Goal: Task Accomplishment & Management: Use online tool/utility

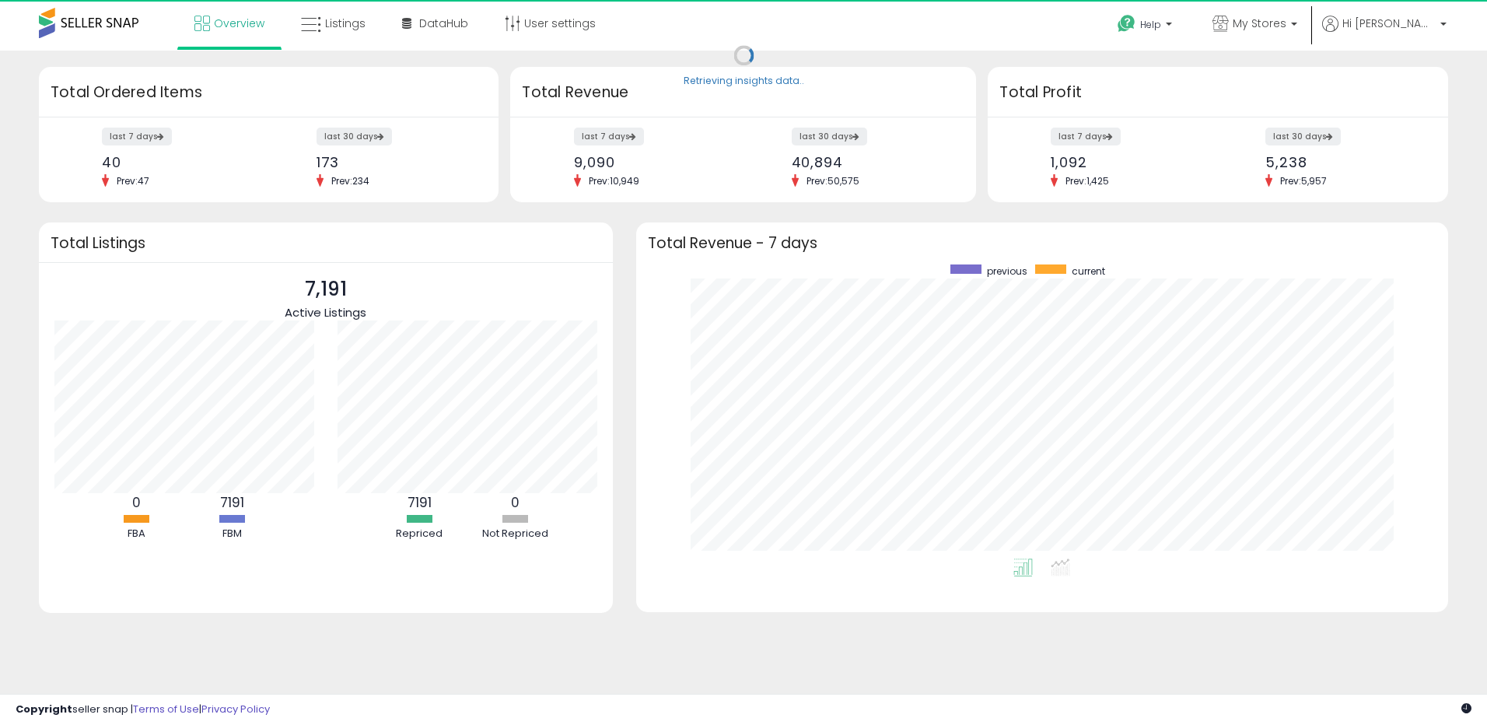
scroll to position [294, 781]
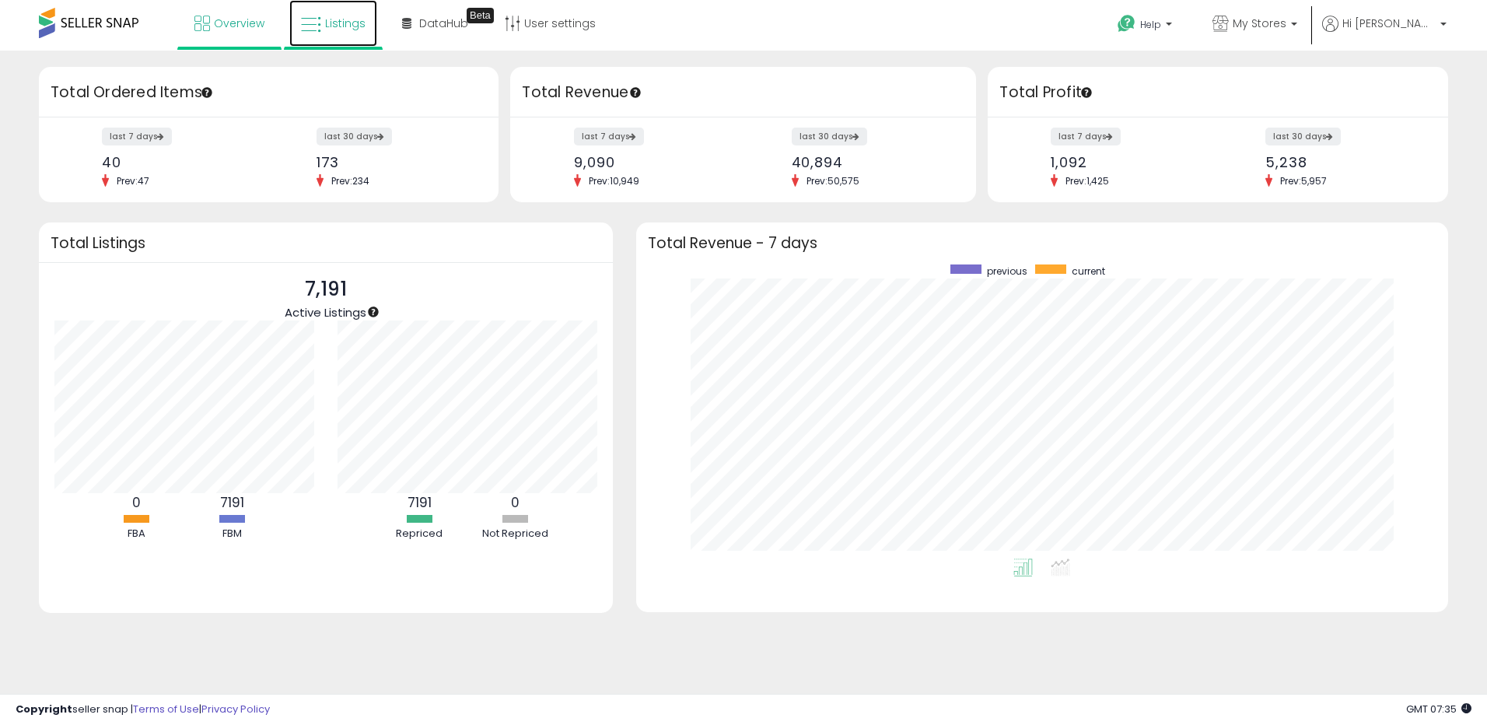
click at [348, 25] on span "Listings" at bounding box center [345, 24] width 40 height 16
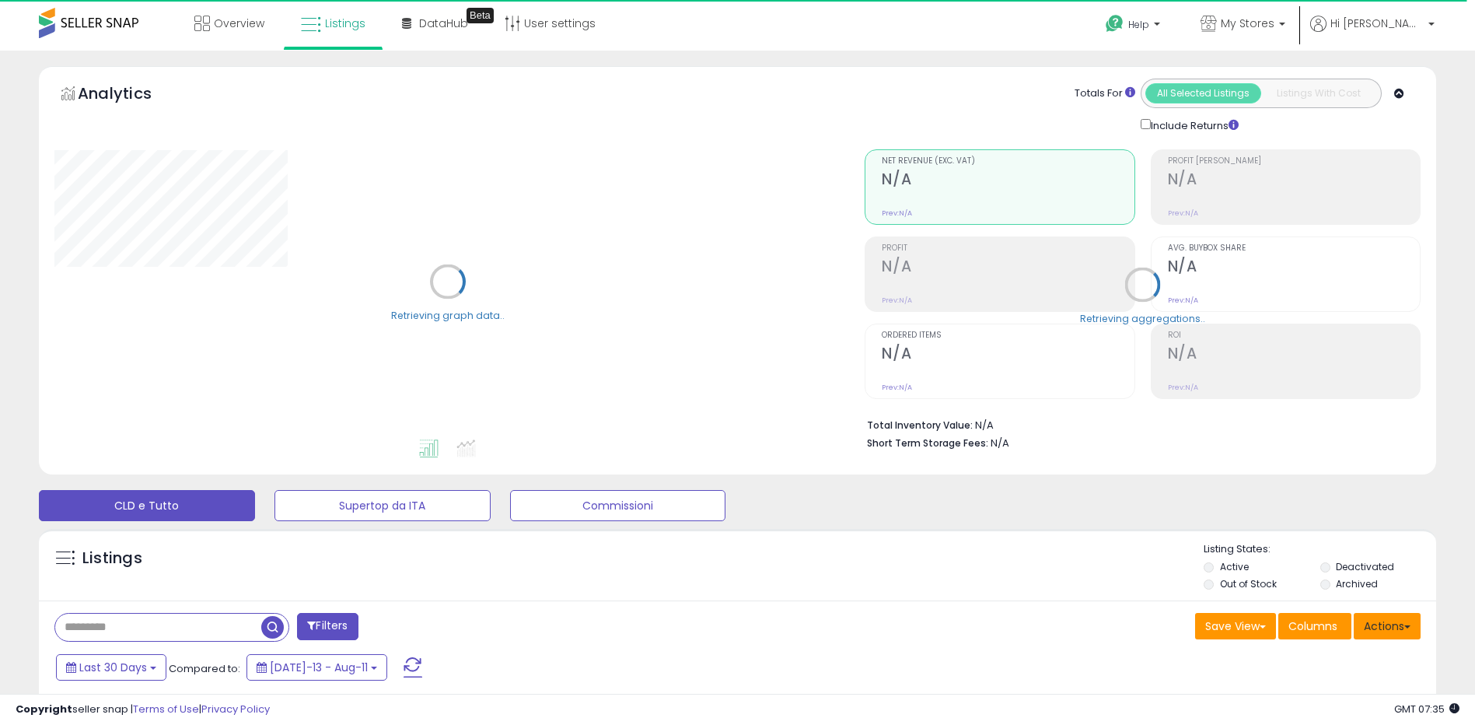
click at [1397, 627] on button "Actions" at bounding box center [1387, 626] width 67 height 26
click at [1334, 659] on link "Import" at bounding box center [1324, 659] width 170 height 24
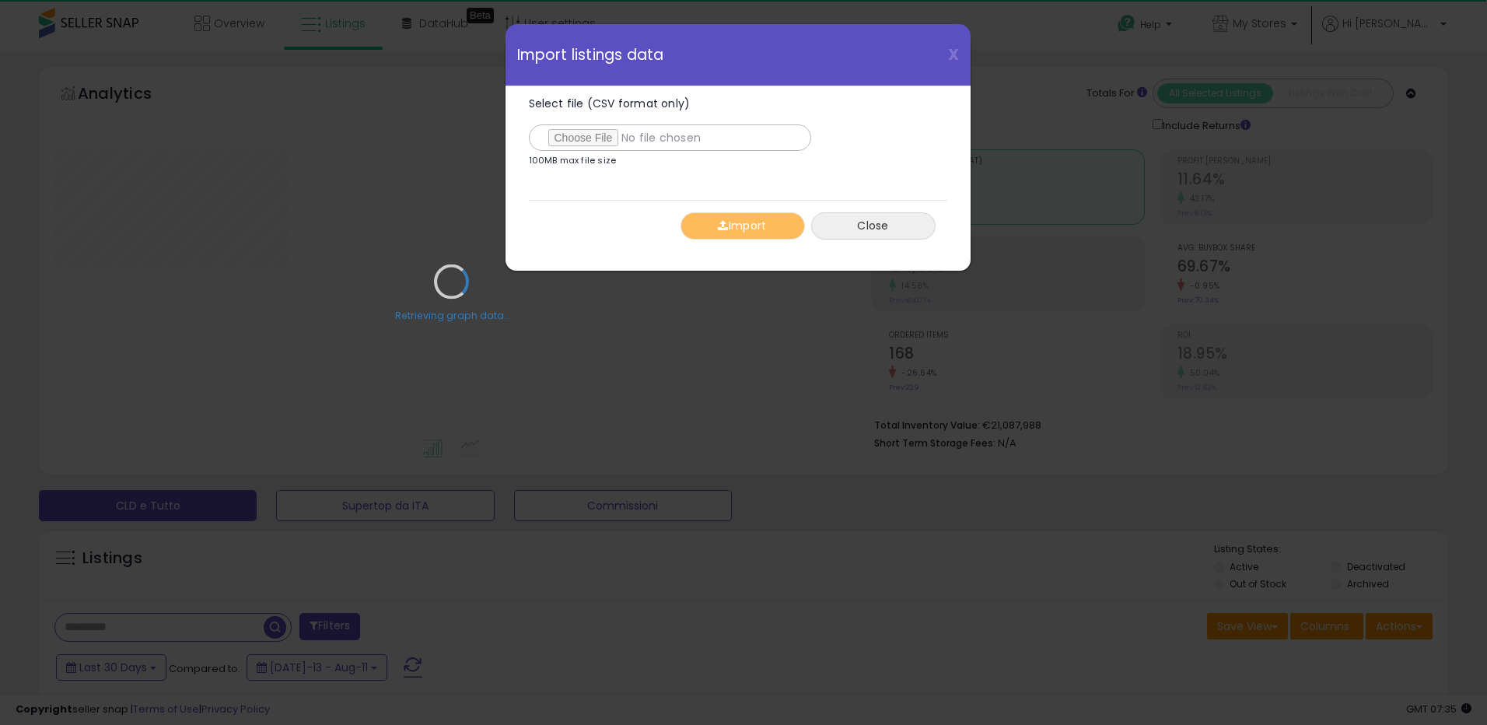
click at [883, 225] on button "Close" at bounding box center [873, 225] width 124 height 27
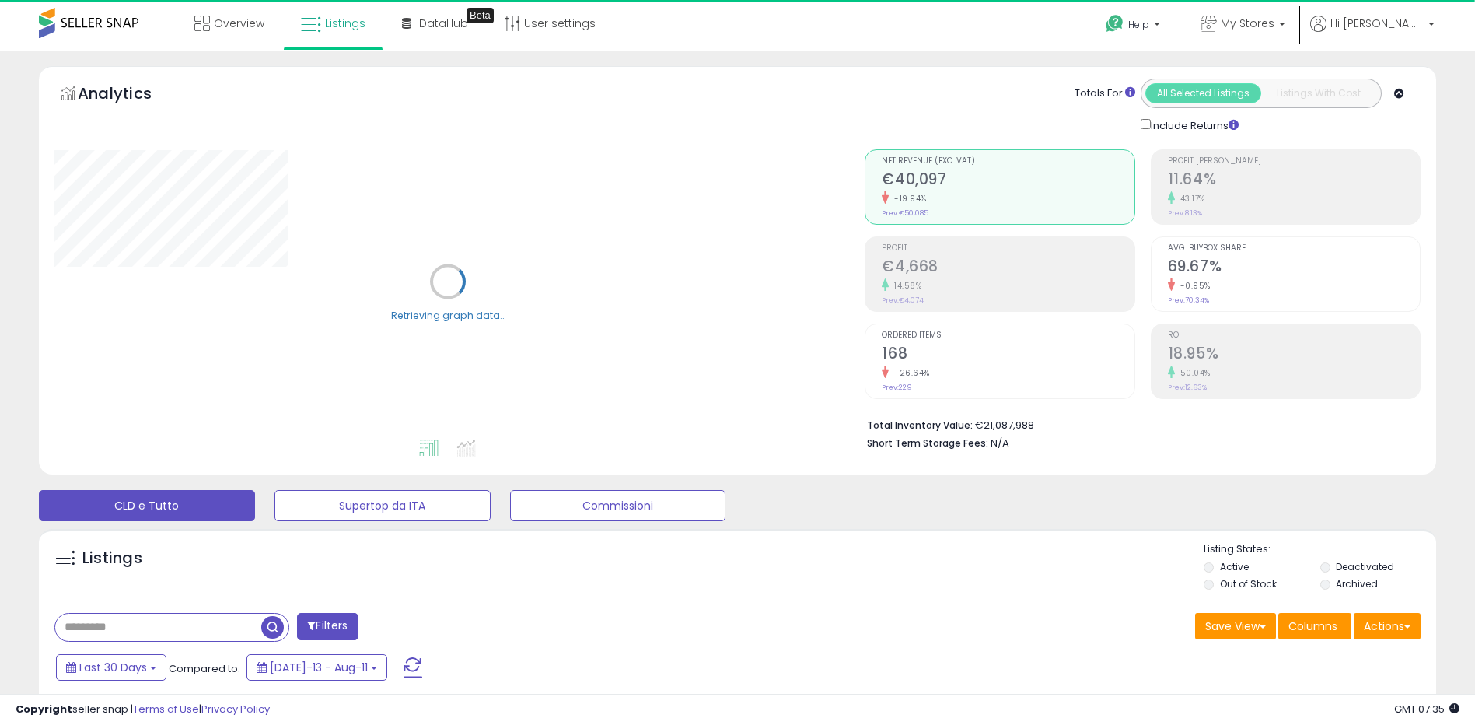
click at [145, 631] on input "text" at bounding box center [158, 627] width 206 height 27
paste input "**********"
type input "**********"
click at [408, 628] on span "button" at bounding box center [407, 627] width 23 height 23
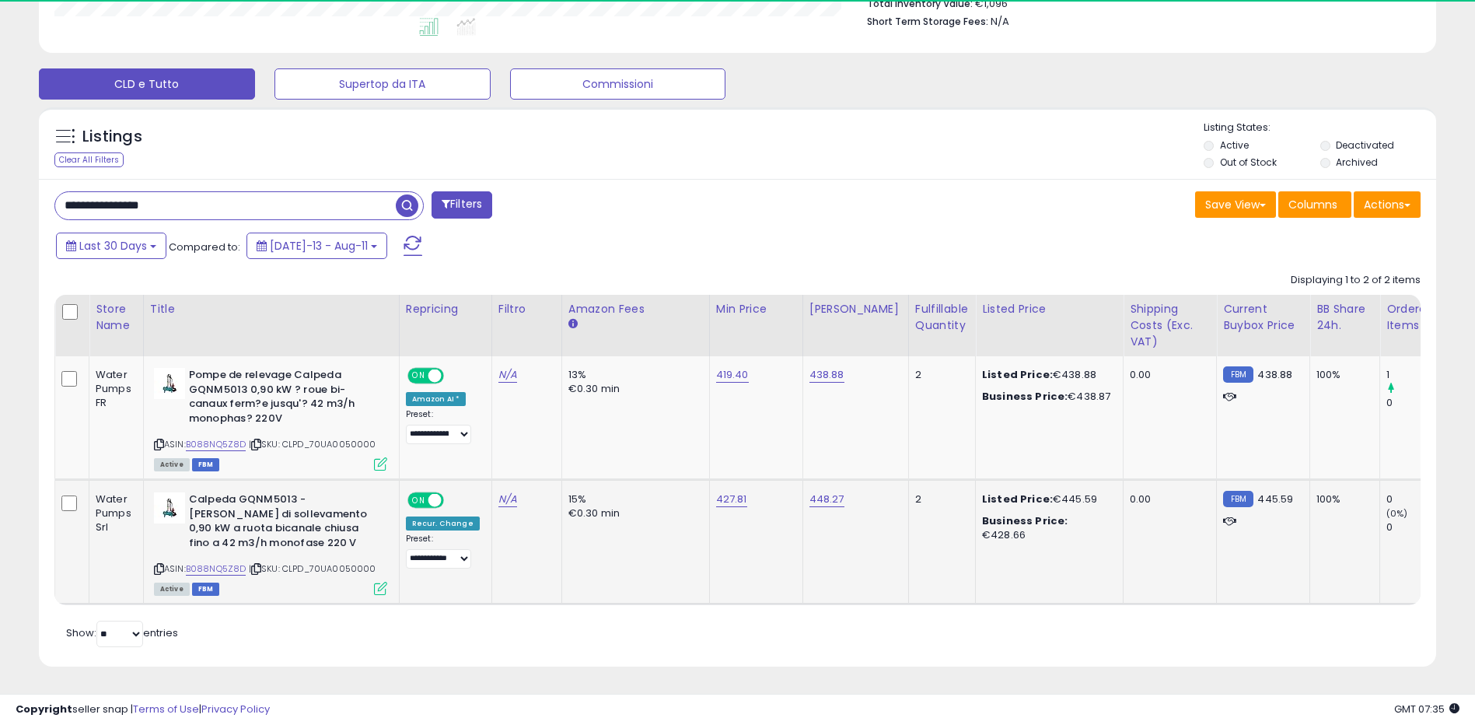
scroll to position [319, 811]
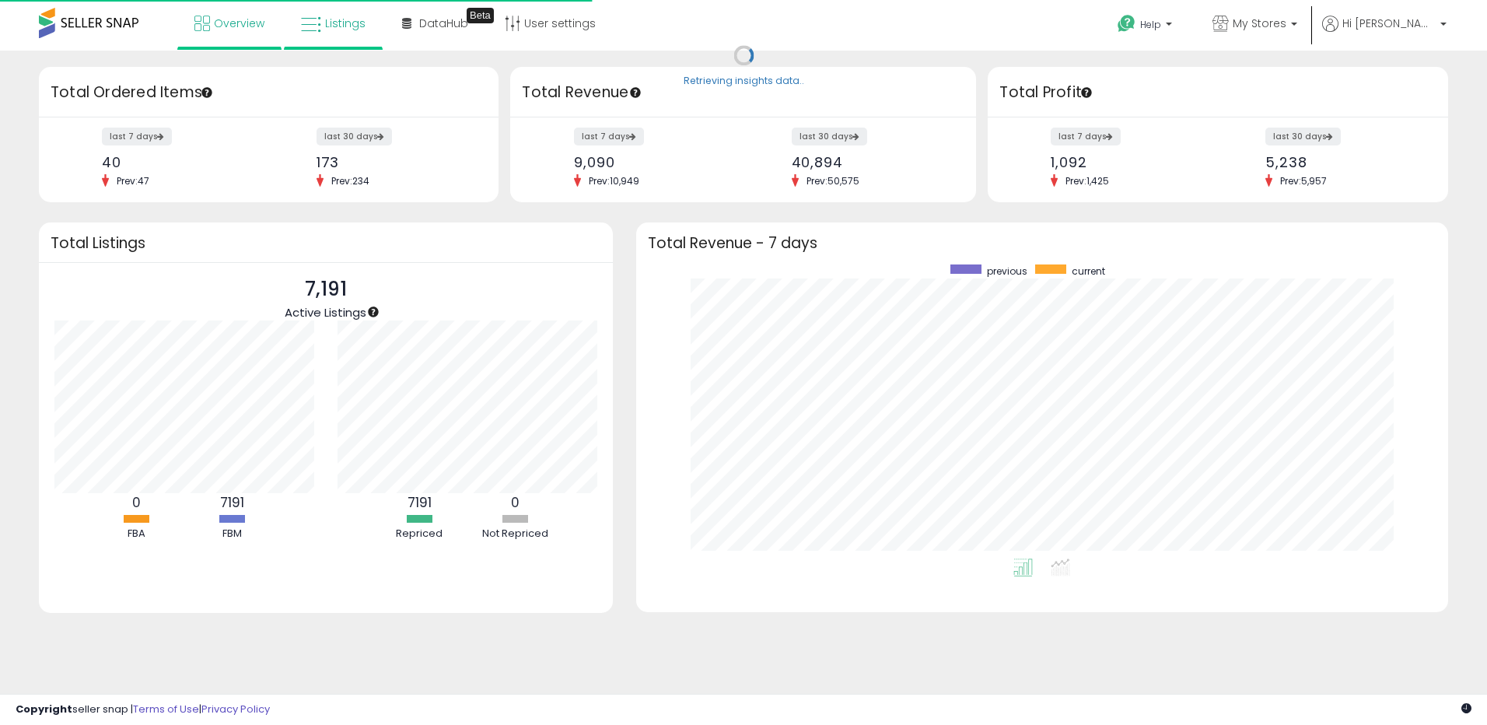
scroll to position [294, 781]
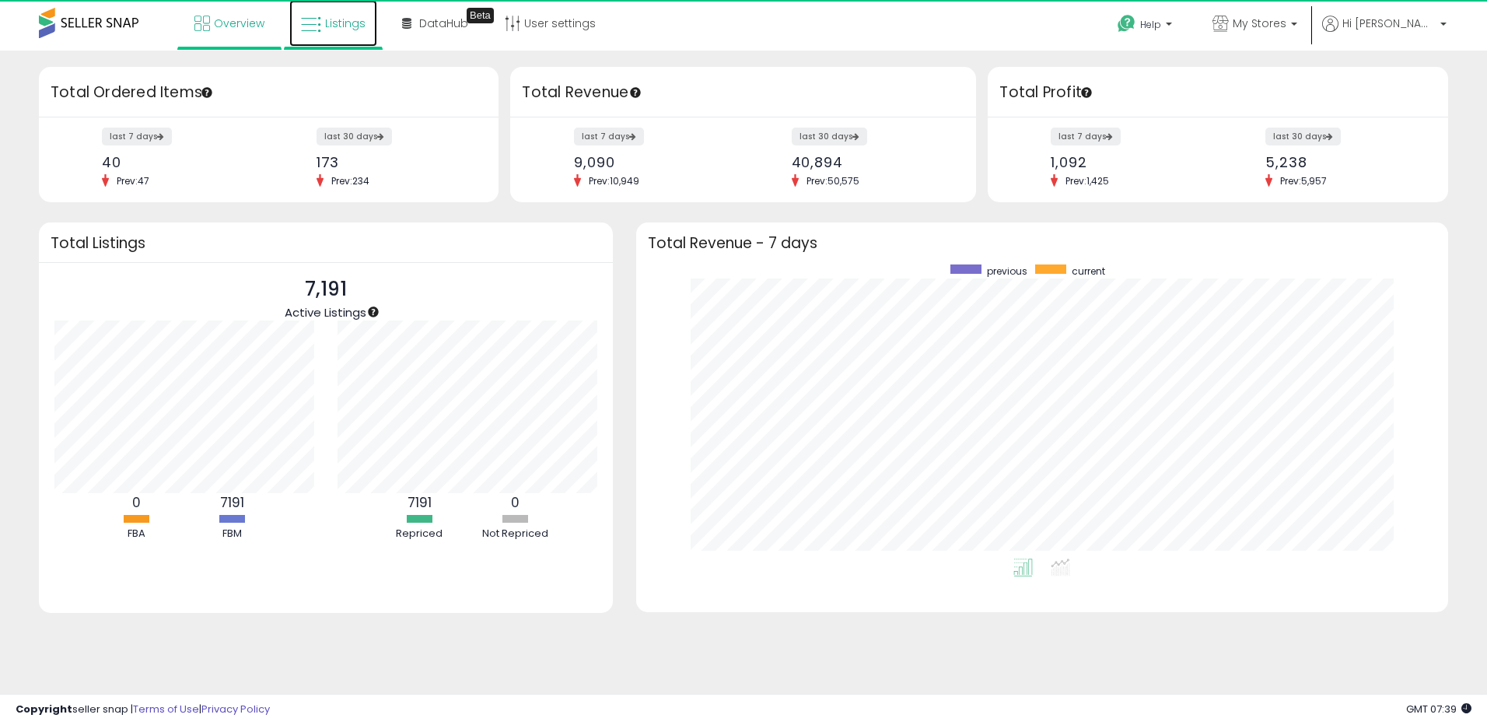
click at [333, 29] on span "Listings" at bounding box center [345, 24] width 40 height 16
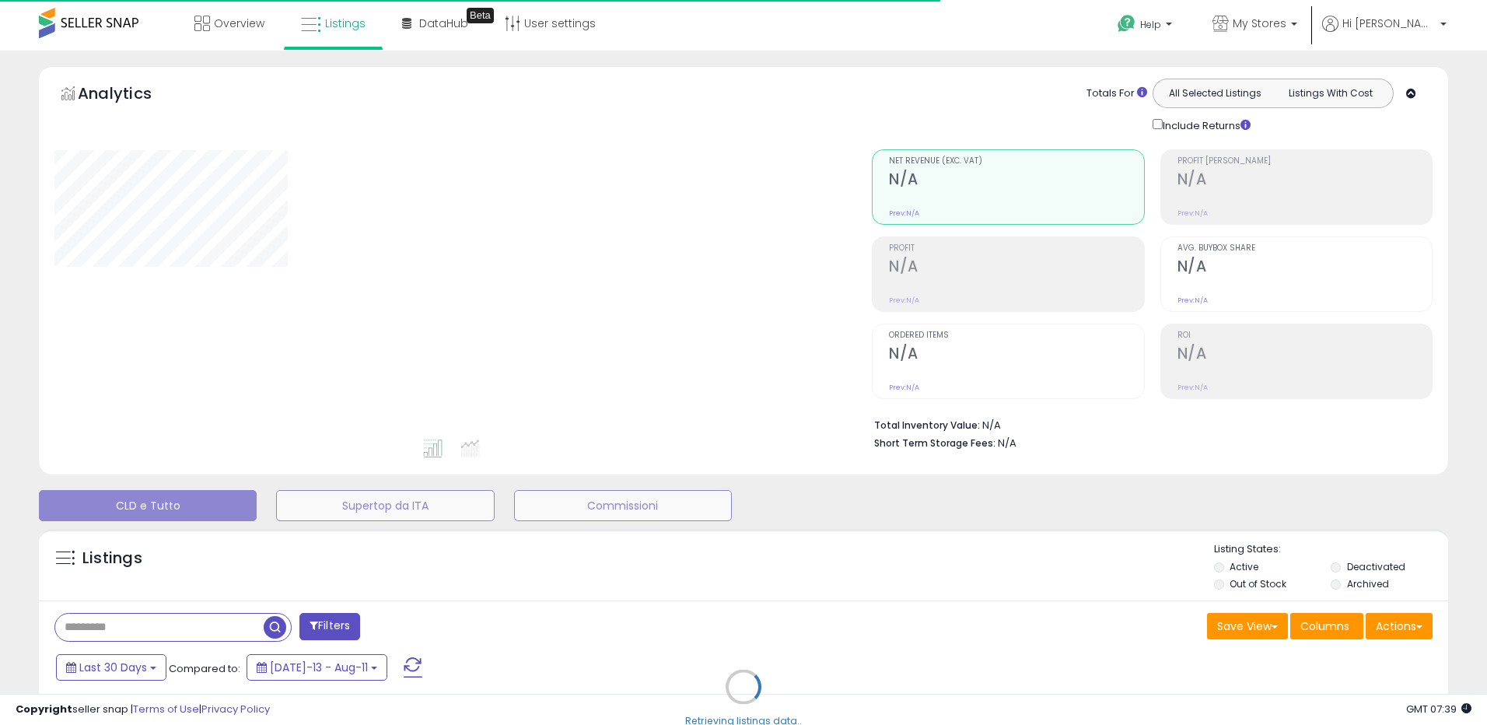
click at [1415, 629] on div "Retrieving listings data.." at bounding box center [743, 698] width 1432 height 355
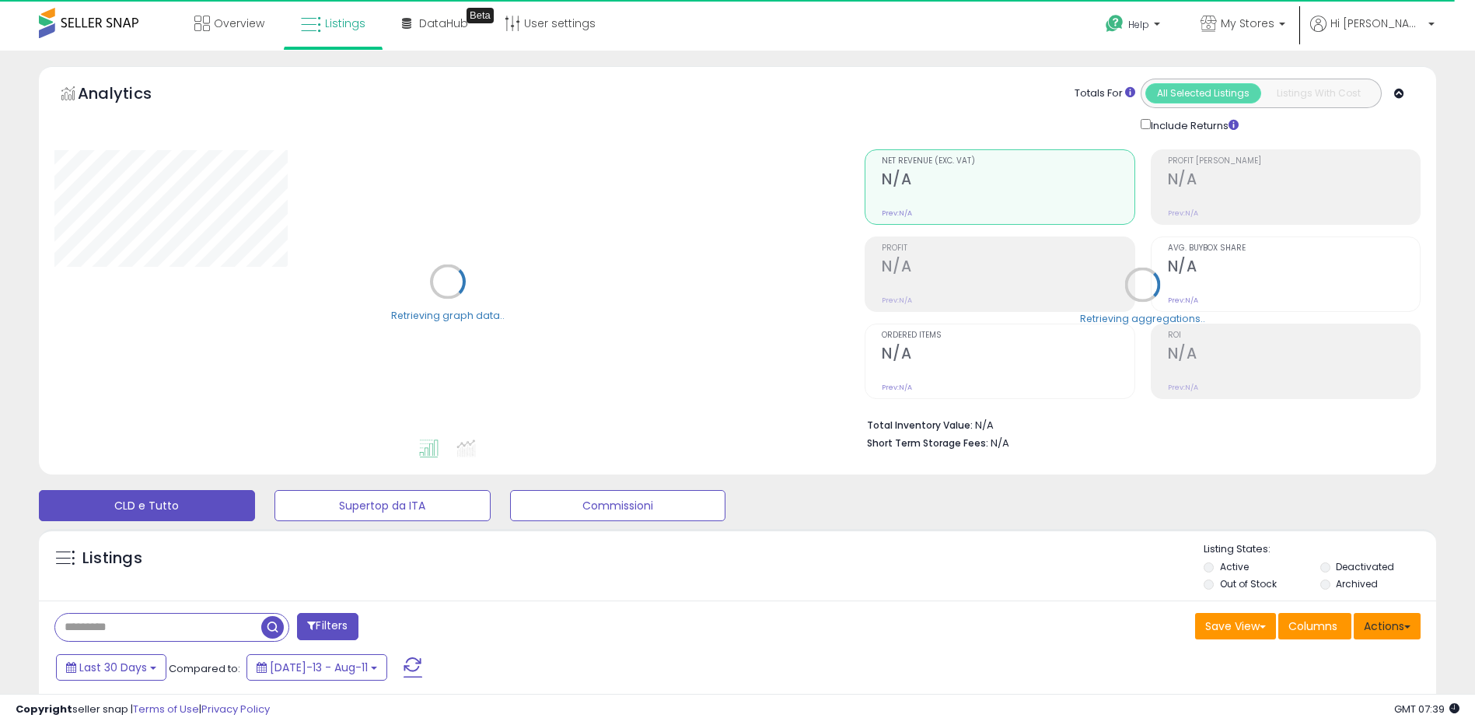
click at [1397, 632] on button "Actions" at bounding box center [1387, 626] width 67 height 26
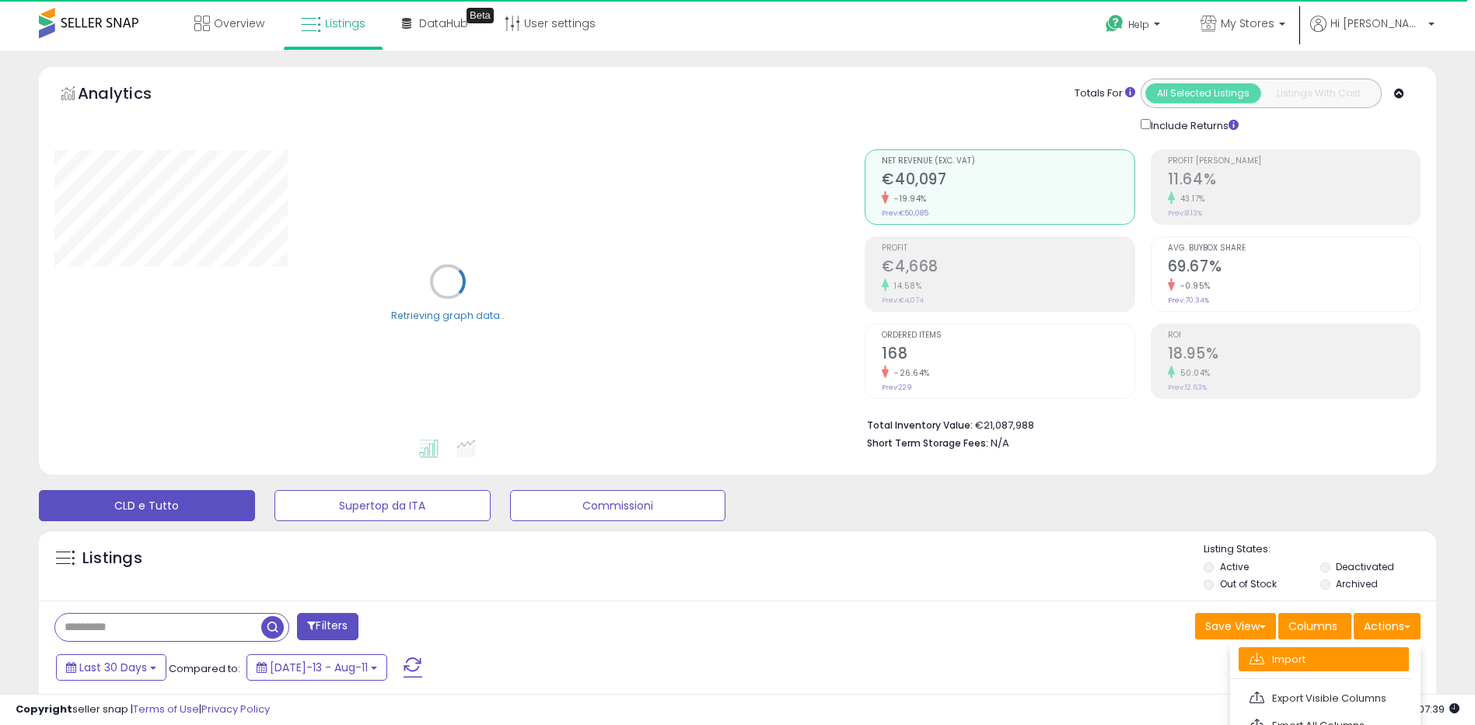
click at [1346, 661] on link "Import" at bounding box center [1324, 659] width 170 height 24
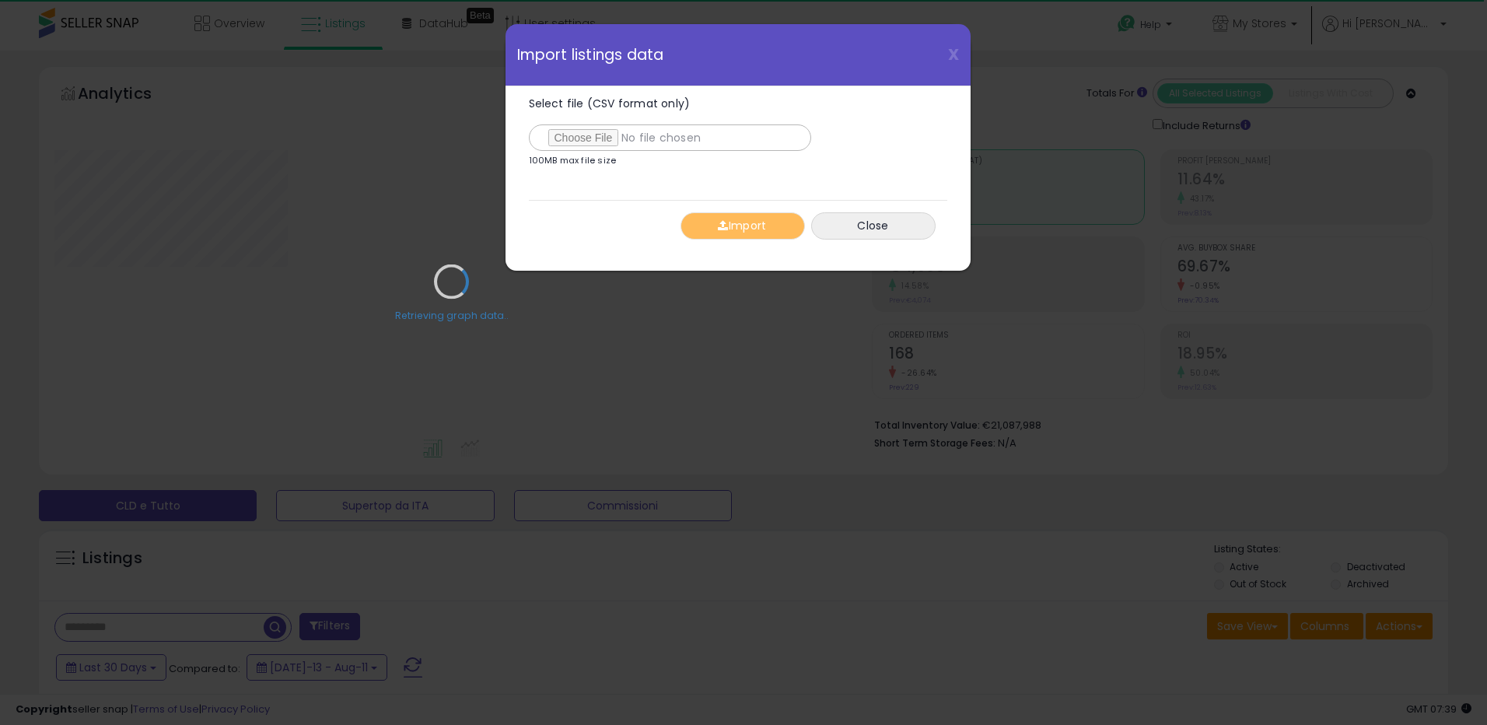
click at [588, 136] on div "Retrieving graph data.." at bounding box center [451, 293] width 817 height 319
click at [579, 136] on div "Retrieving graph data.." at bounding box center [451, 293] width 817 height 319
click at [565, 143] on div "Retrieving graph data.." at bounding box center [451, 293] width 817 height 319
click at [579, 121] on label "Select file (CSV format only)" at bounding box center [670, 124] width 282 height 53
click at [579, 124] on input "Select file (CSV format only)" at bounding box center [670, 137] width 282 height 26
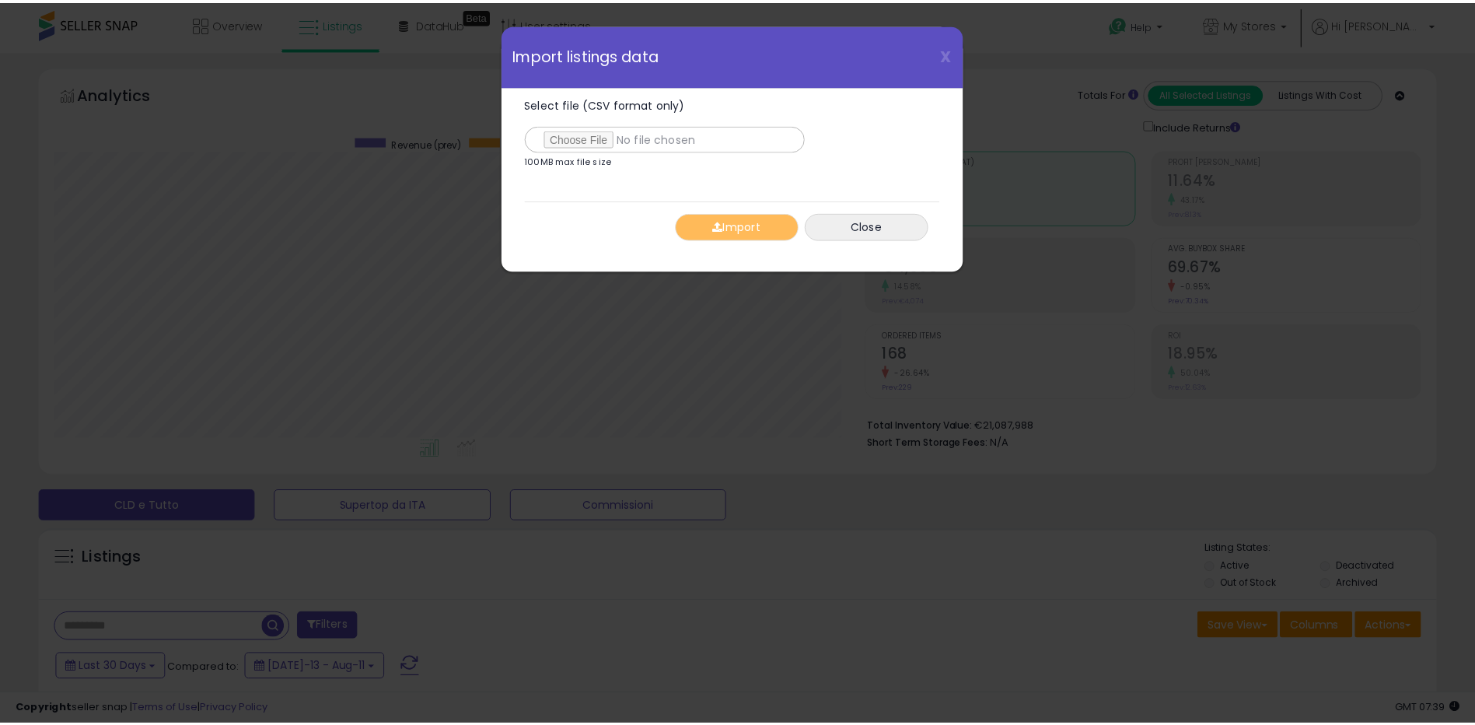
scroll to position [319, 817]
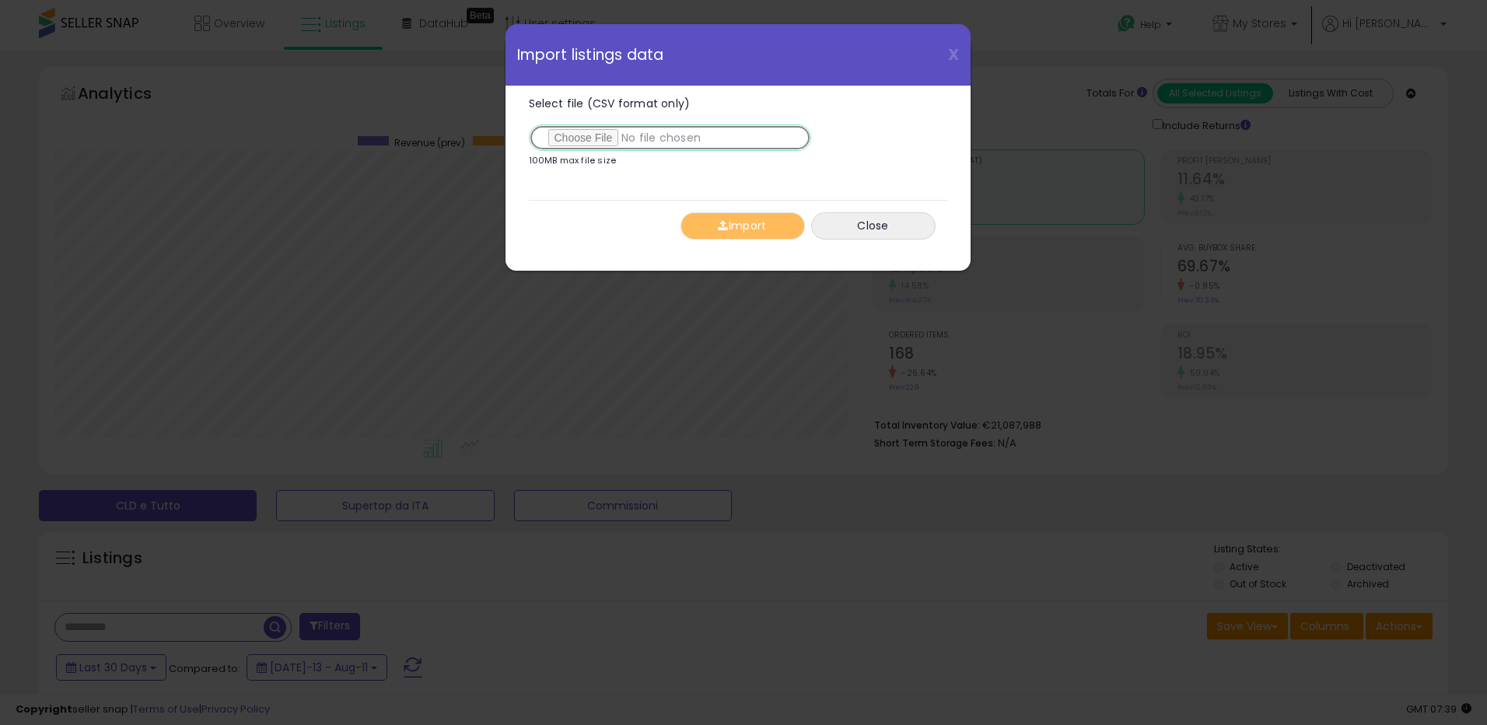
type input "**********"
click at [771, 230] on button "Import" at bounding box center [742, 225] width 124 height 27
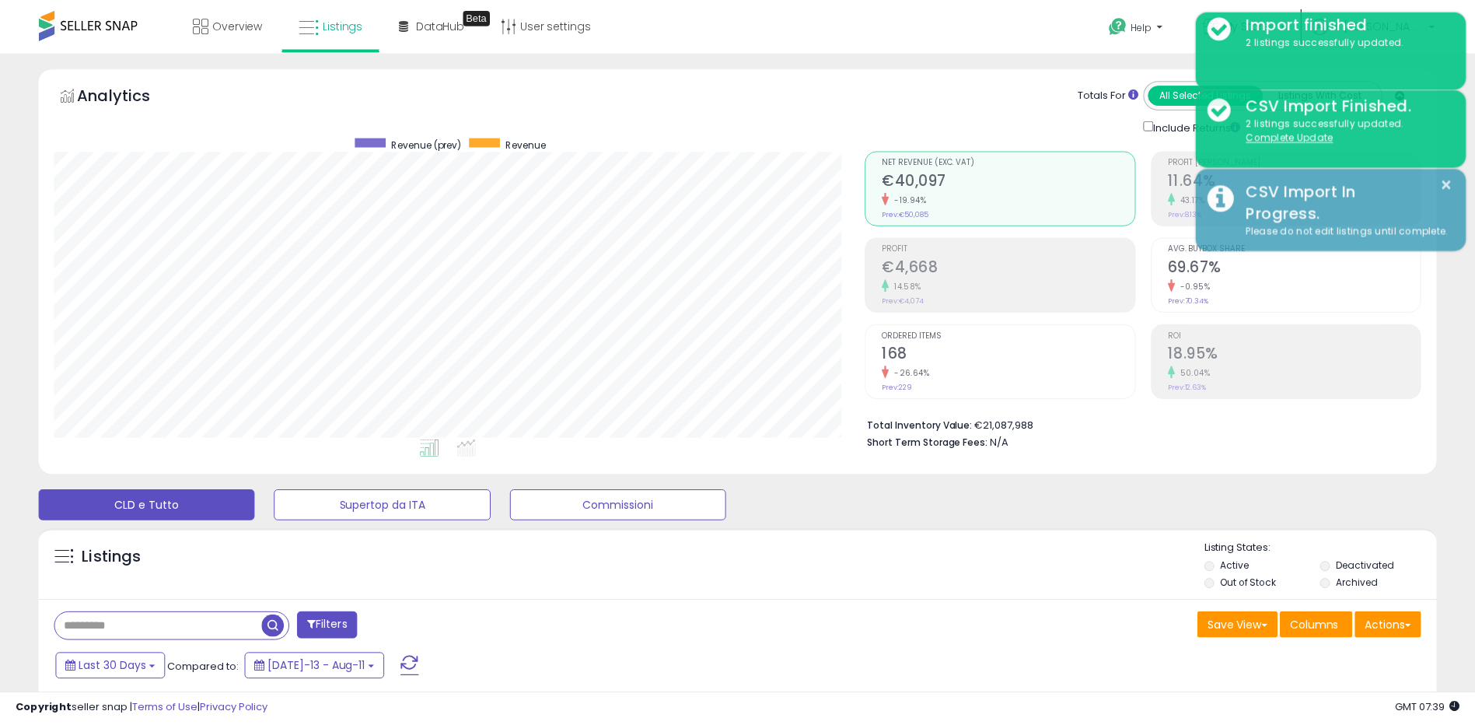
scroll to position [777316, 776824]
